Goal: Find specific page/section: Find specific page/section

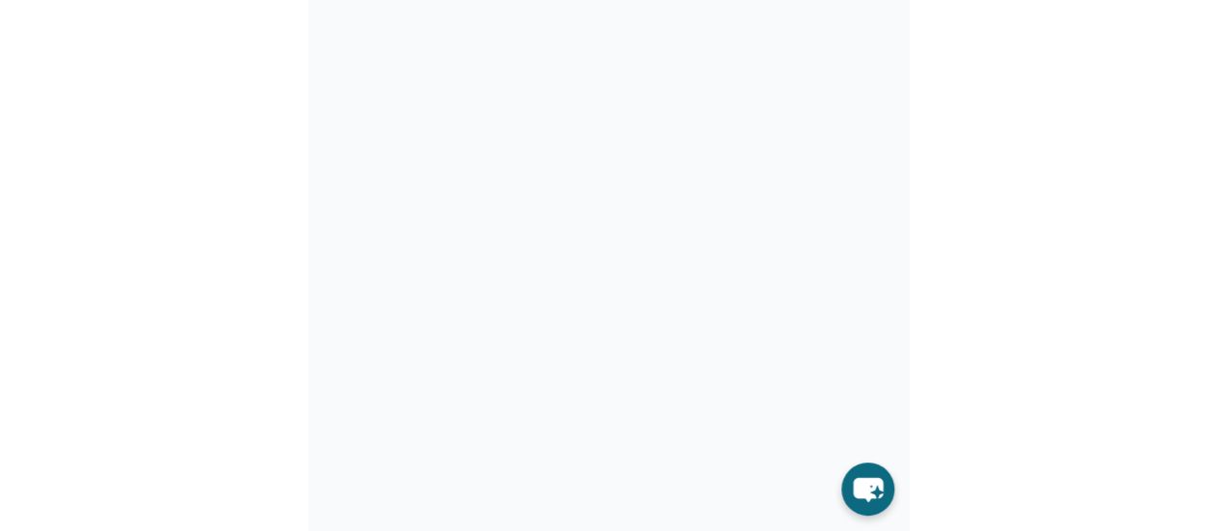
scroll to position [374, 0]
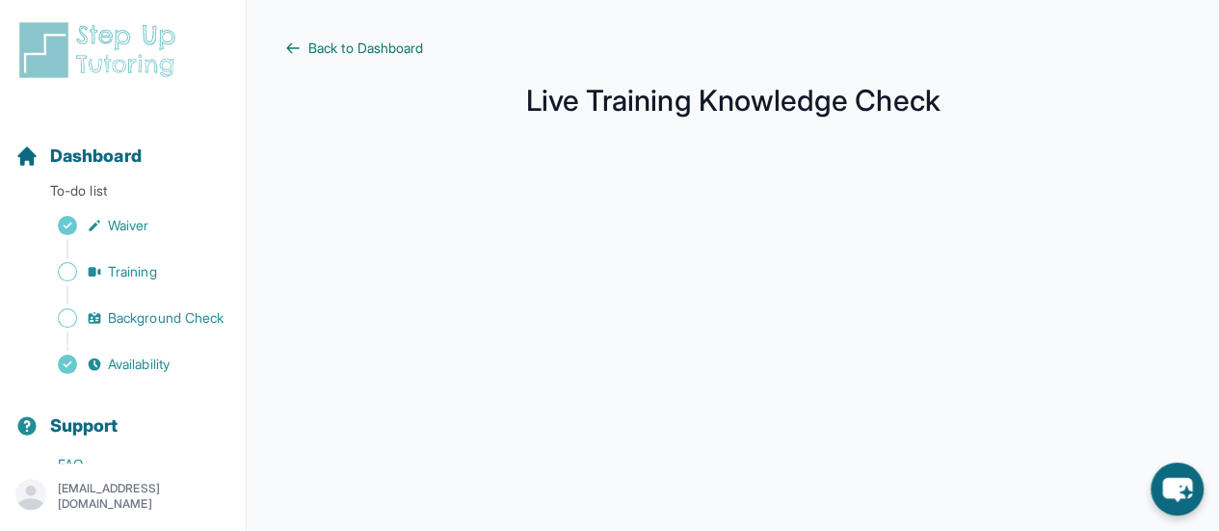
click at [295, 41] on icon at bounding box center [292, 47] width 15 height 15
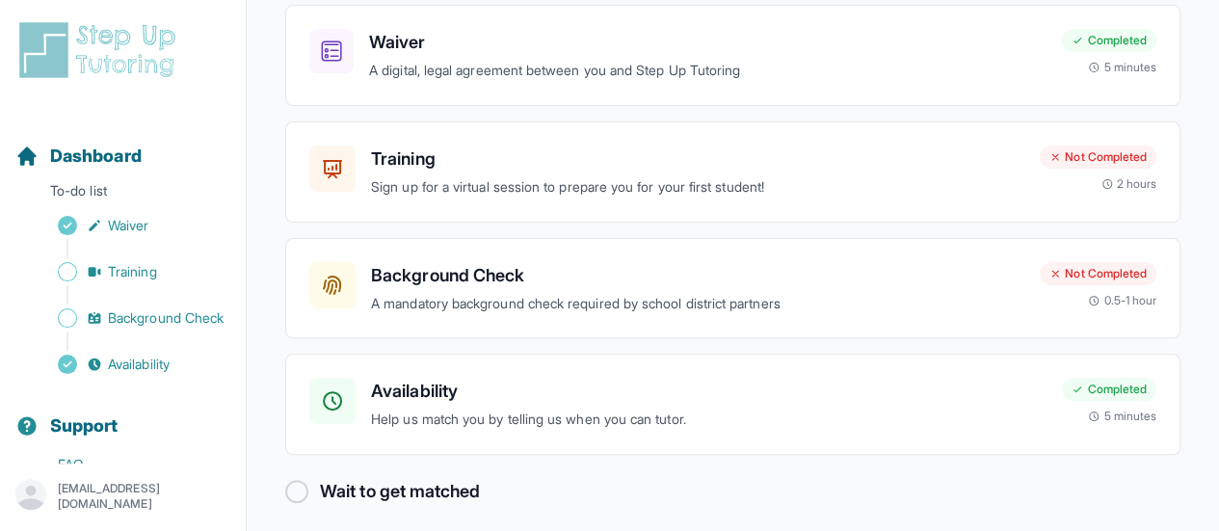
scroll to position [194, 0]
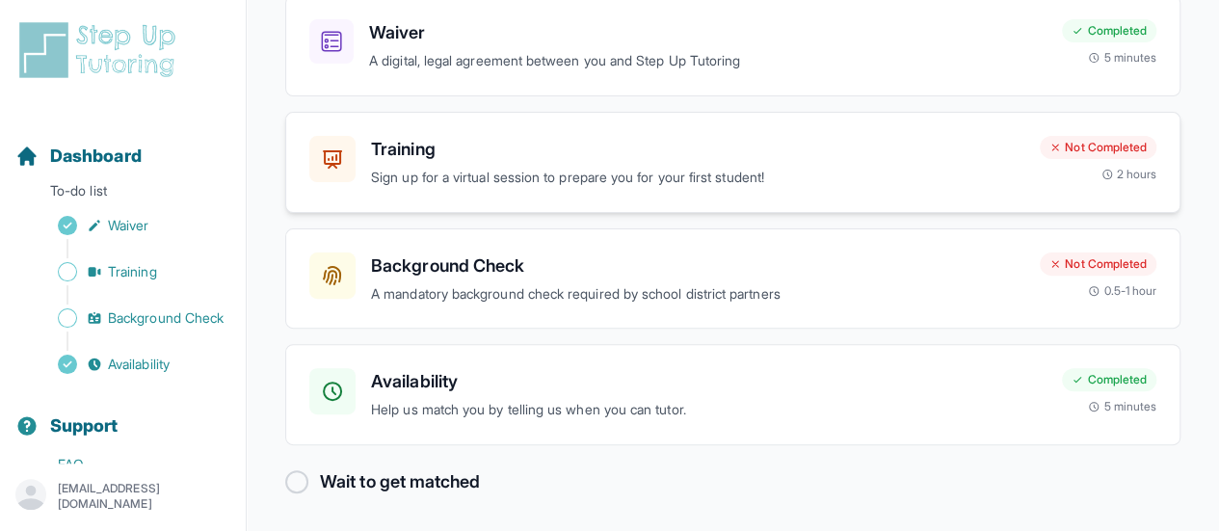
click at [453, 160] on h3 "Training" at bounding box center [697, 149] width 653 height 27
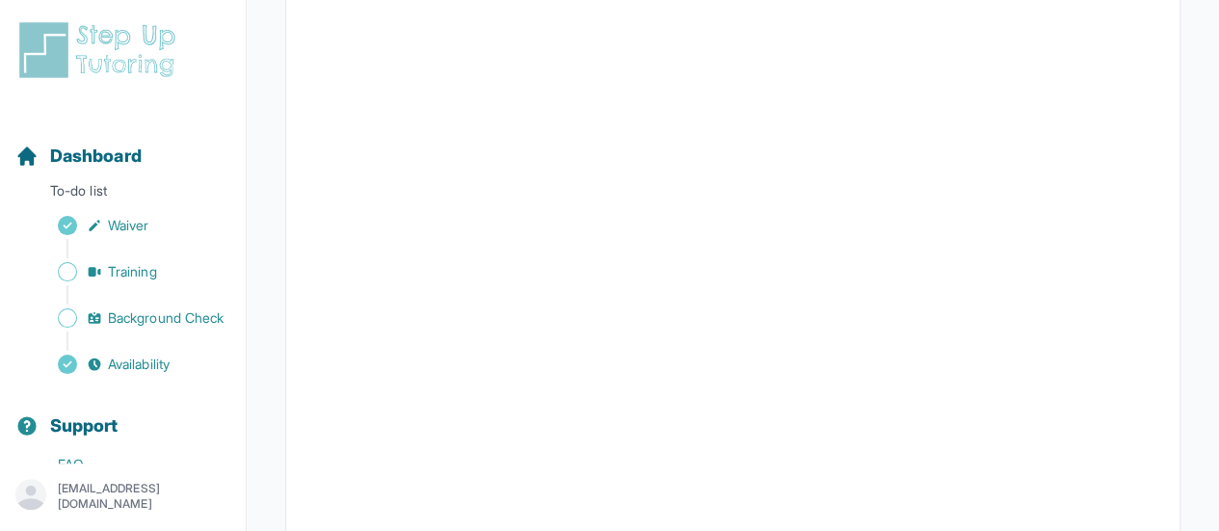
scroll to position [418, 0]
click at [135, 374] on span "Availability" at bounding box center [139, 364] width 62 height 19
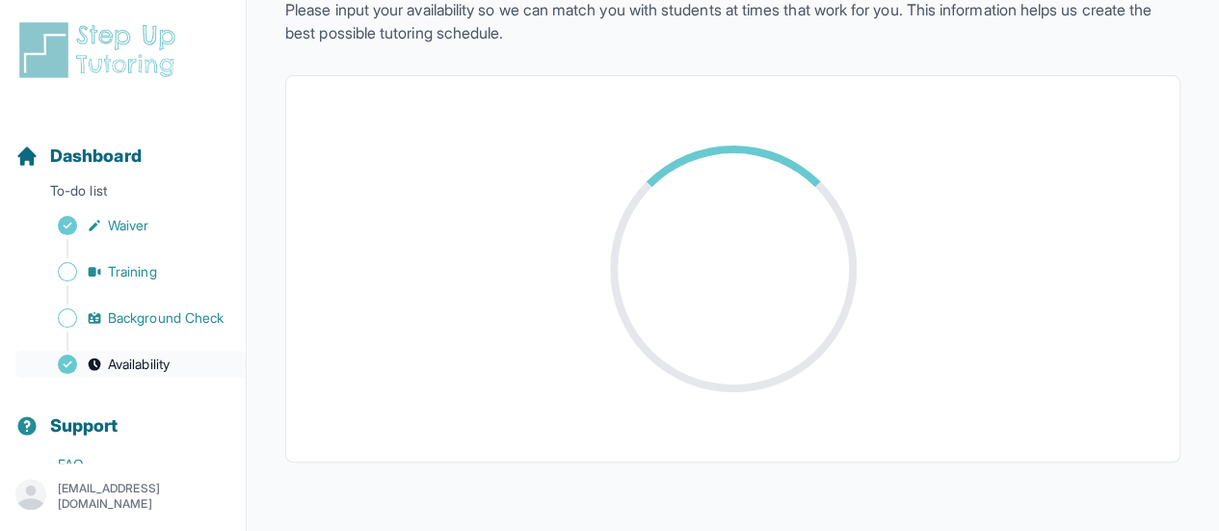
scroll to position [418, 0]
